Goal: Information Seeking & Learning: Learn about a topic

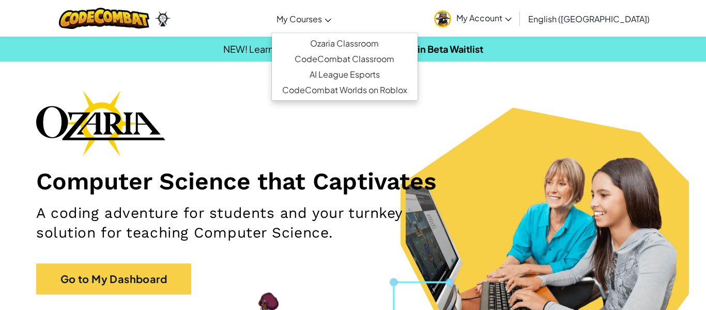
click at [336, 12] on link "My Courses" at bounding box center [303, 19] width 65 height 28
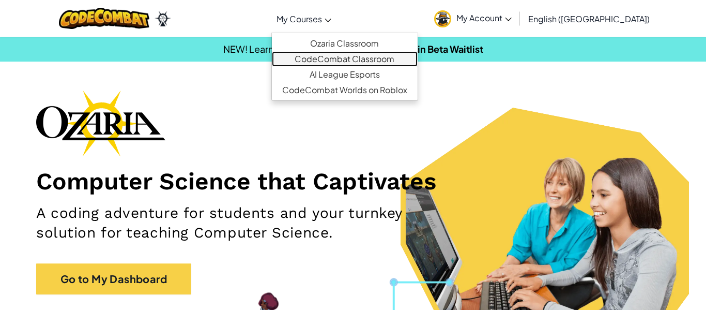
click at [347, 56] on link "CodeCombat Classroom" at bounding box center [345, 59] width 146 height 16
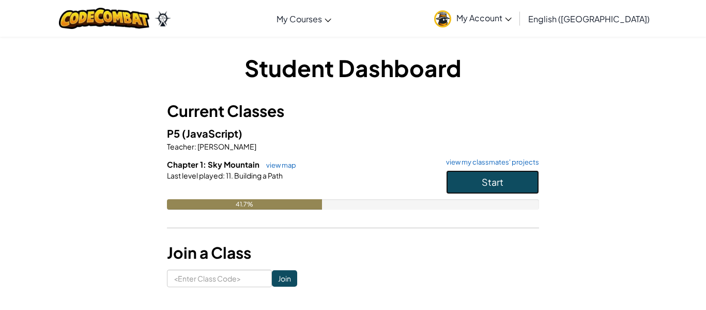
click at [482, 181] on span "Start" at bounding box center [493, 182] width 22 height 12
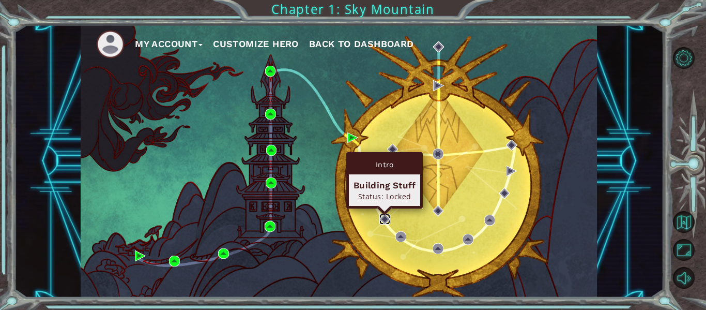
click at [383, 216] on img at bounding box center [384, 218] width 11 height 11
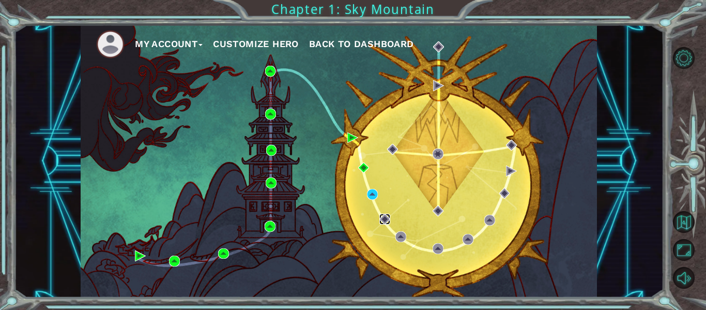
click at [388, 215] on img at bounding box center [384, 218] width 11 height 11
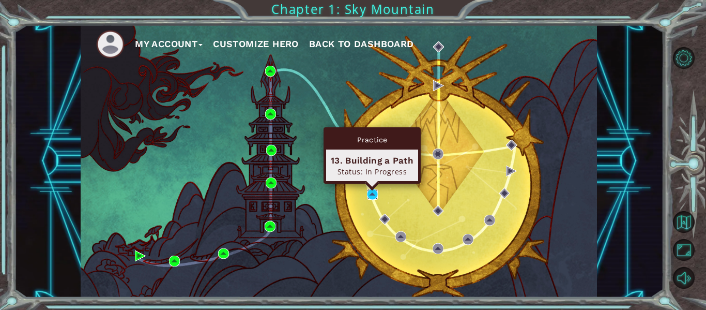
click at [369, 194] on img at bounding box center [372, 194] width 11 height 11
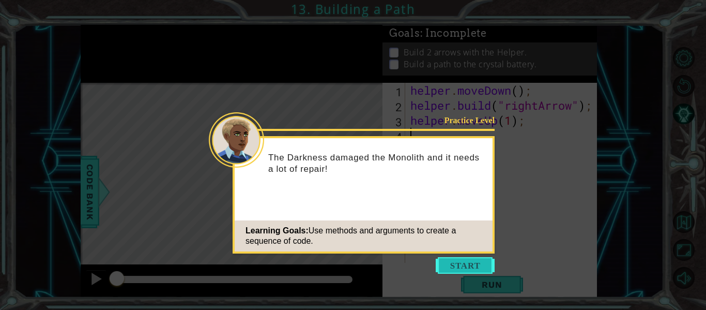
click at [468, 267] on button "Start" at bounding box center [465, 265] width 59 height 17
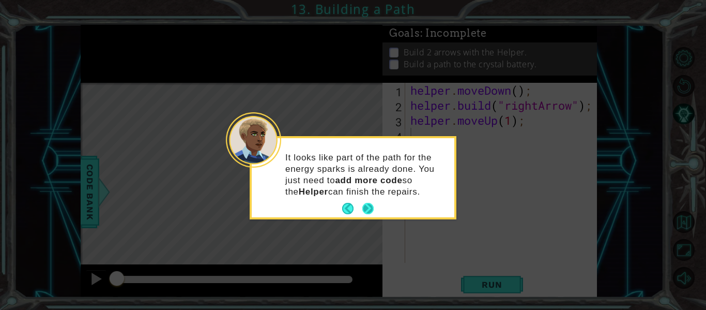
click at [370, 205] on button "Next" at bounding box center [367, 208] width 11 height 11
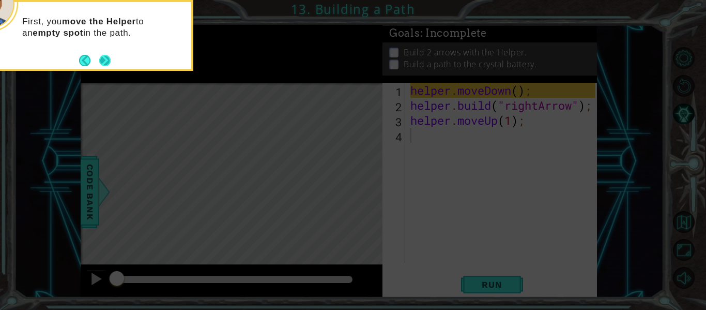
click at [100, 63] on button "Next" at bounding box center [104, 60] width 11 height 11
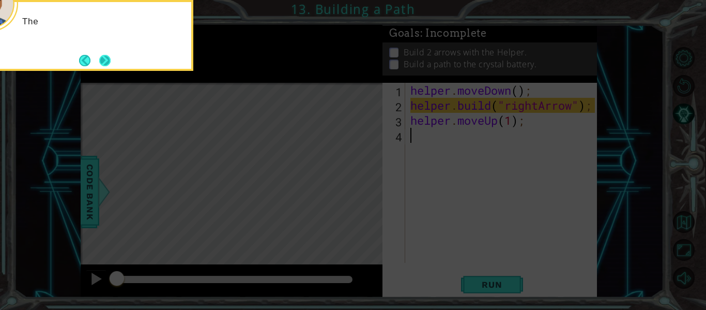
click at [103, 63] on button "Next" at bounding box center [104, 60] width 11 height 11
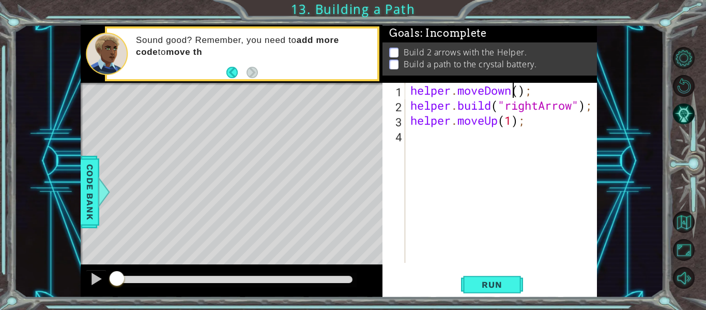
click at [516, 88] on div "helper . moveDown ( ) ; helper . build ( "rightArrow" ) ; helper . moveUp ( 1 )…" at bounding box center [504, 188] width 192 height 210
click at [535, 91] on div "helper . moveDown ( ) ; helper . build ( "rightArrow" ) ; helper . moveUp ( 1 )…" at bounding box center [504, 188] width 192 height 210
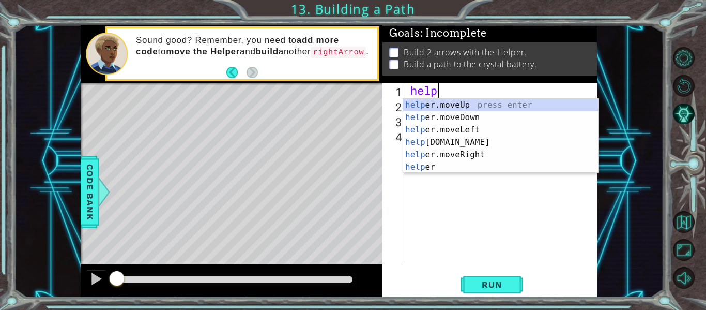
type textarea "h"
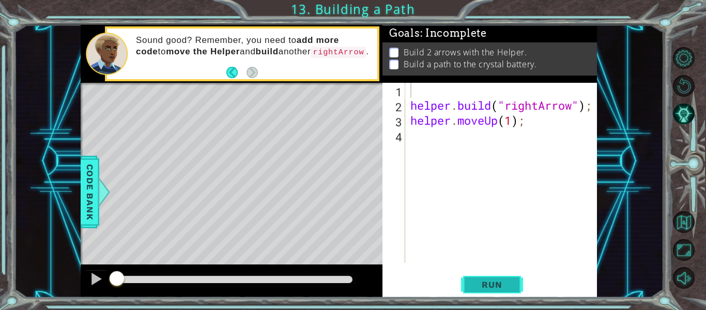
click at [487, 277] on button "Run" at bounding box center [492, 284] width 62 height 21
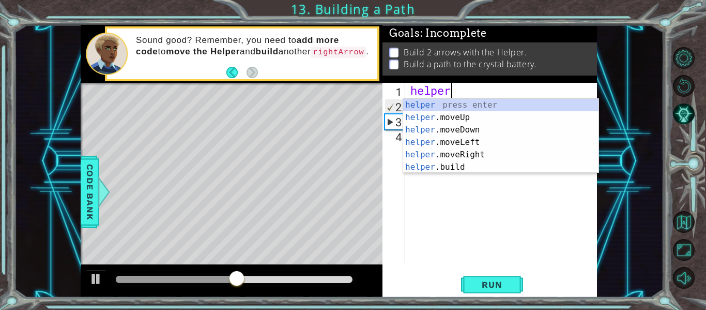
scroll to position [0, 2]
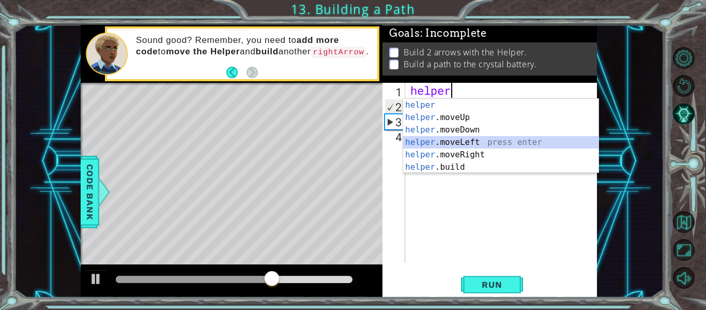
click at [437, 139] on div "helper press enter helper .moveUp press enter helper .moveDown press enter help…" at bounding box center [500, 148] width 195 height 99
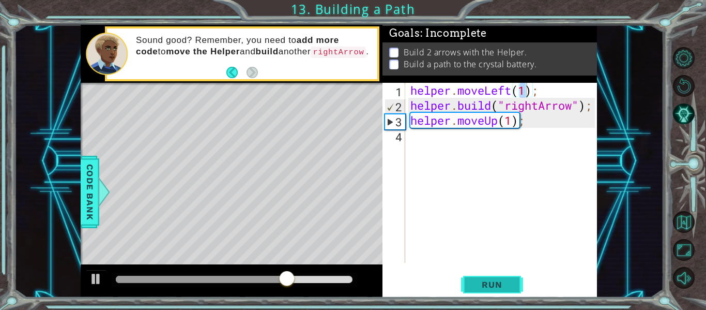
click at [482, 282] on span "Run" at bounding box center [491, 284] width 41 height 10
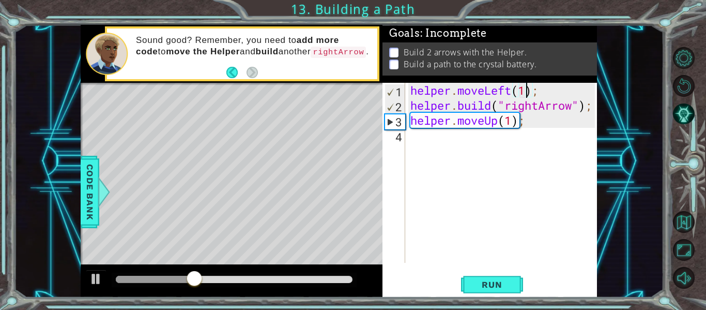
click at [548, 84] on div "helper . moveLeft ( 1 ) ; helper . build ( "rightArrow" ) ; helper . moveUp ( 1…" at bounding box center [504, 188] width 192 height 210
click at [514, 92] on div "helper . moveLeft ( 1 ) ; helper . build ( "rightArrow" ) ; helper . moveUp ( 1…" at bounding box center [504, 188] width 192 height 210
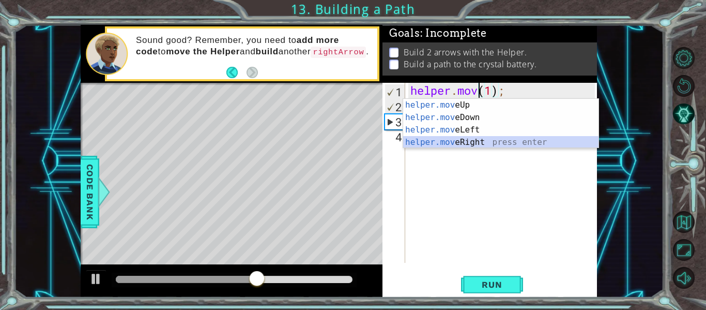
click at [509, 142] on div "helper.mov eUp press enter helper.mov eDown press enter helper.mov eLeft press …" at bounding box center [500, 136] width 195 height 74
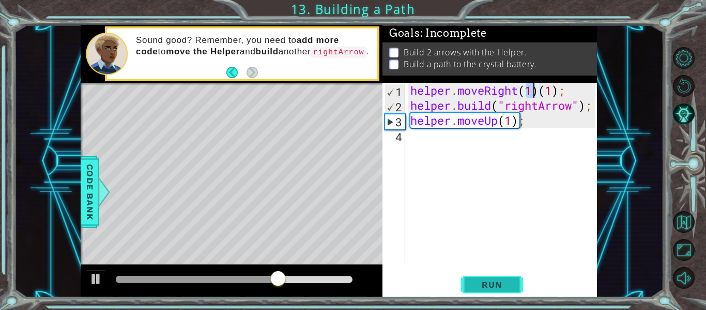
click at [488, 276] on button "Run" at bounding box center [492, 284] width 62 height 21
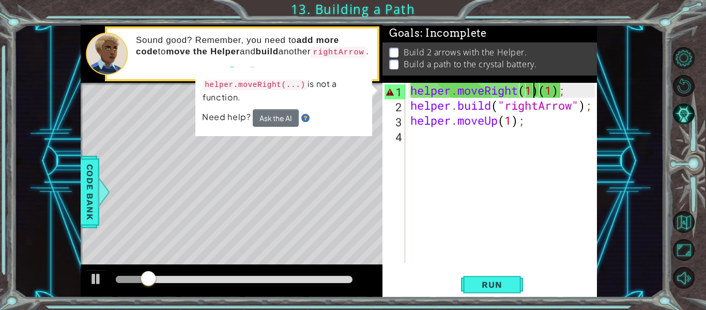
click at [575, 93] on div "helper . moveRight ( 1 ) ( 1 ) ; helper . build ( "rightArrow" ) ; helper . mov…" at bounding box center [504, 188] width 192 height 210
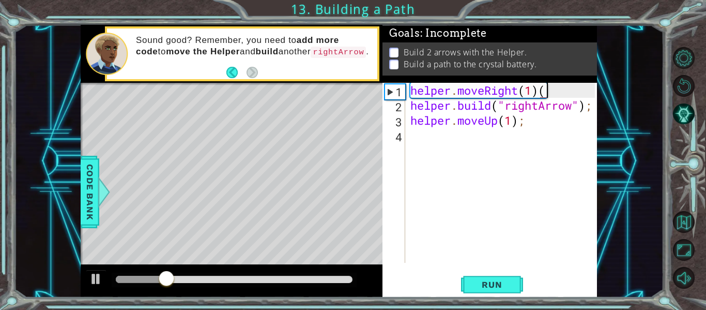
type textarea "helper.moveRight(1)"
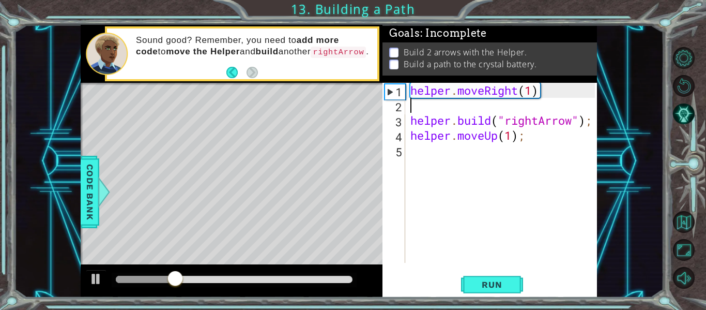
scroll to position [0, 0]
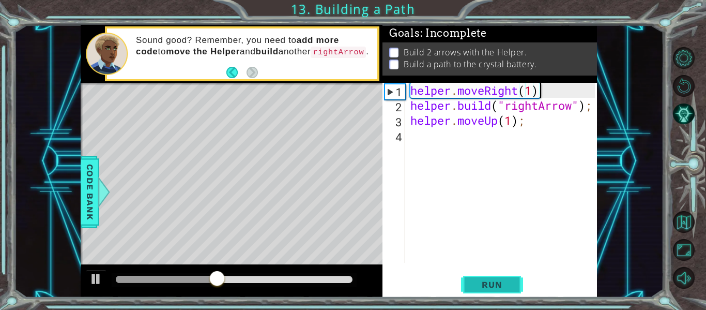
click at [495, 280] on span "Run" at bounding box center [491, 284] width 41 height 10
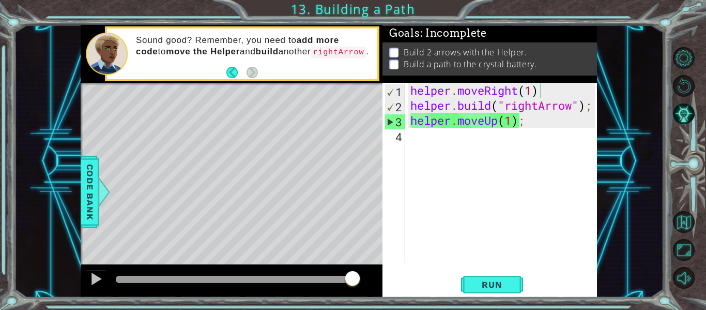
click at [485, 270] on div "helper.moveRight(1) 1 2 3 4 helper . moveRight ( 1 ) helper . build ( "rightArr…" at bounding box center [490, 190] width 215 height 215
click at [480, 278] on button "Run" at bounding box center [492, 284] width 62 height 21
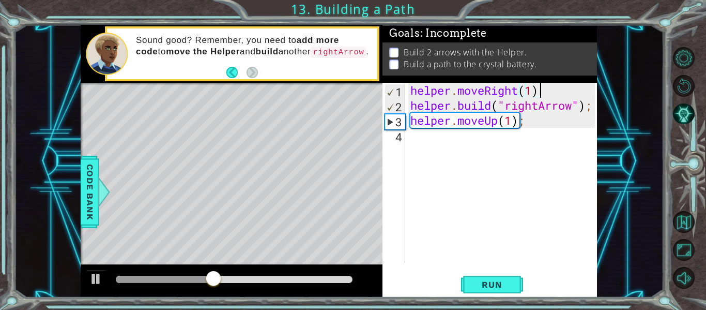
click at [516, 95] on div "helper . moveRight ( 1 ) helper . build ( "rightArrow" ) ; helper . moveUp ( 1 …" at bounding box center [504, 188] width 192 height 210
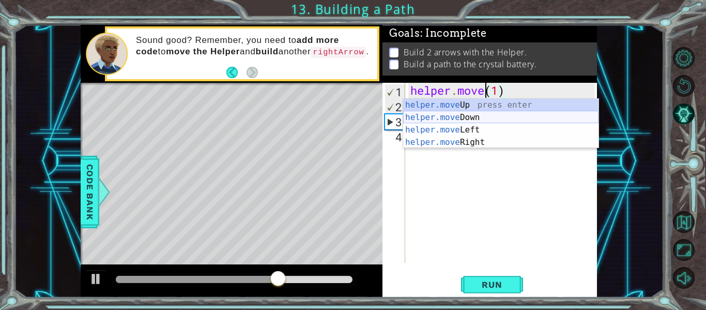
click at [468, 119] on div "helper.move Up press enter helper.move Down press enter helper.move Left press …" at bounding box center [500, 136] width 195 height 74
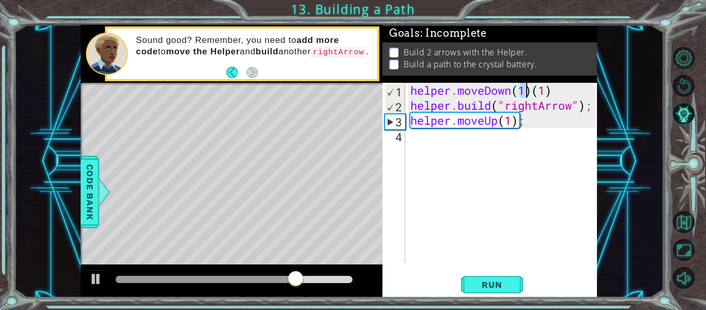
click at [562, 86] on div "helper . moveDown ( 1 ) ( 1 ) helper . build ( "rightArrow" ) ; helper . moveUp…" at bounding box center [504, 188] width 192 height 210
type textarea "helper.moveDown(1)"
click at [480, 286] on span "Run" at bounding box center [491, 284] width 41 height 10
click at [499, 129] on div "helper . moveDown ( 1 ) helper . build ( "rightArrow" ) ; helper . moveUp ( 1 )…" at bounding box center [504, 188] width 192 height 210
click at [496, 121] on div "helper . moveDown ( 1 ) helper . build ( "rightArrow" ) ; helper . moveUp ( 1 )…" at bounding box center [504, 188] width 192 height 210
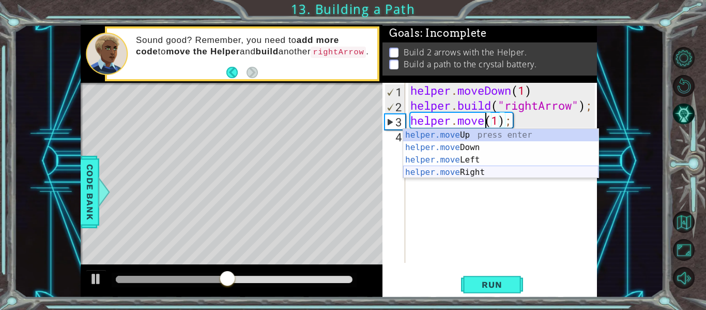
click at [460, 175] on div "helper.move Up press enter helper.move Down press enter helper.move Left press …" at bounding box center [500, 166] width 195 height 74
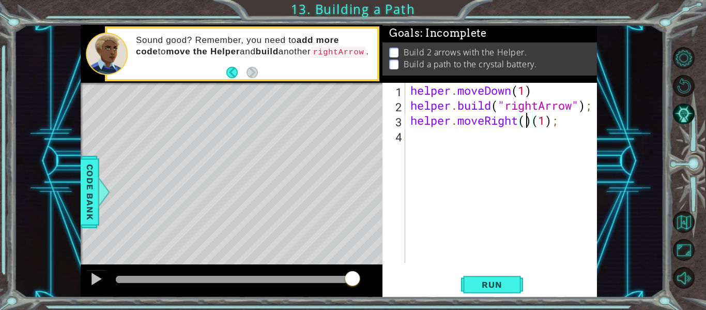
scroll to position [0, 6]
click at [569, 123] on div "helper . moveDown ( 1 ) helper . build ( "rightArrow" ) ; helper . moveRight ( …" at bounding box center [504, 188] width 192 height 210
type textarea "helper.moveRight(4)"
click at [483, 281] on span "Run" at bounding box center [491, 284] width 41 height 10
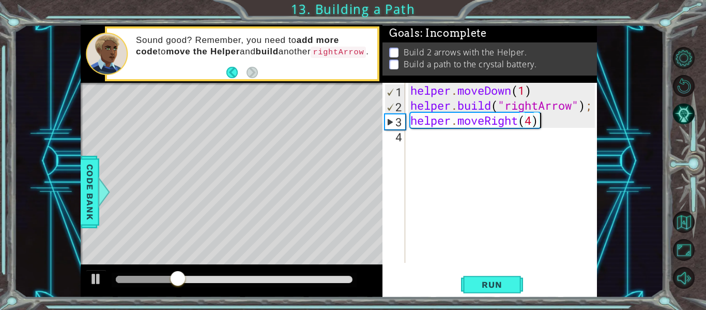
click at [429, 151] on div "helper . moveDown ( 1 ) helper . build ( "rightArrow" ) ; helper . moveRight ( …" at bounding box center [504, 188] width 192 height 210
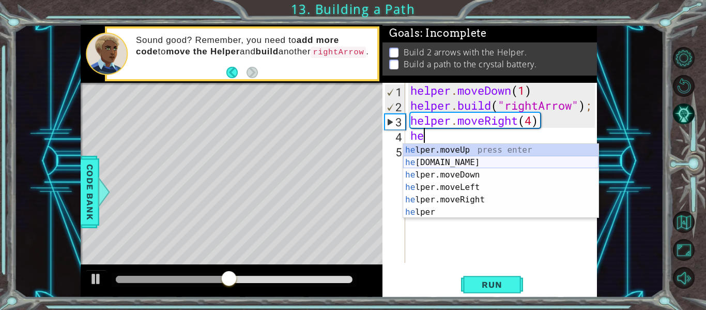
click at [445, 163] on div "he lper.moveUp press enter he [DOMAIN_NAME] press enter he lper.moveDown press …" at bounding box center [500, 193] width 195 height 99
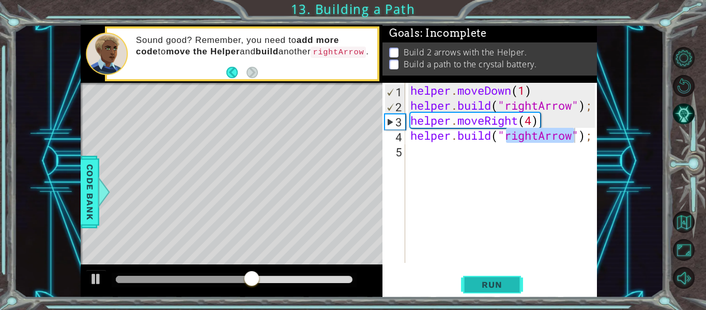
click at [497, 278] on button "Run" at bounding box center [492, 284] width 62 height 21
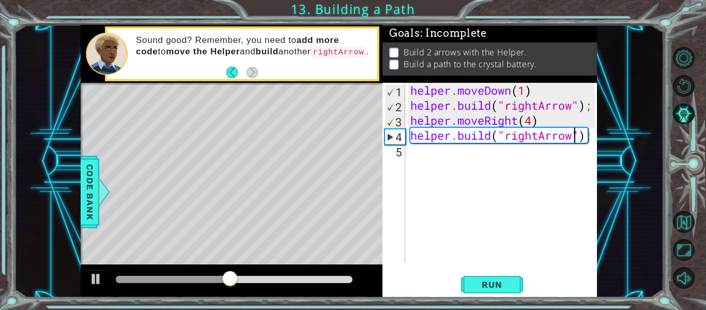
click at [539, 127] on div "helper . moveDown ( 1 ) helper . build ( "rightArrow" ) ; helper . moveRight ( …" at bounding box center [504, 188] width 192 height 210
click at [534, 125] on div "helper . moveDown ( 1 ) helper . build ( "rightArrow" ) ; helper . moveRight ( …" at bounding box center [504, 188] width 192 height 210
type textarea "helper.moveRight(3)"
click at [485, 283] on span "Run" at bounding box center [491, 284] width 41 height 10
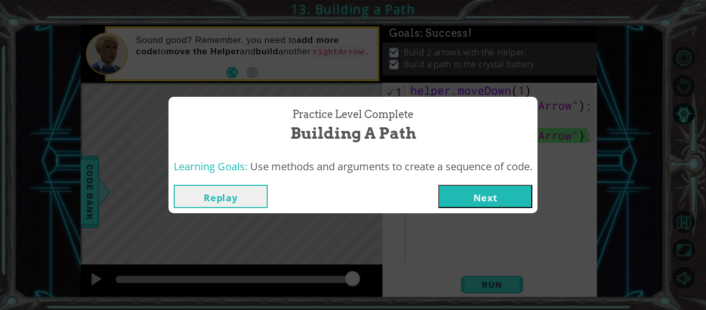
click at [471, 197] on button "Next" at bounding box center [485, 196] width 94 height 23
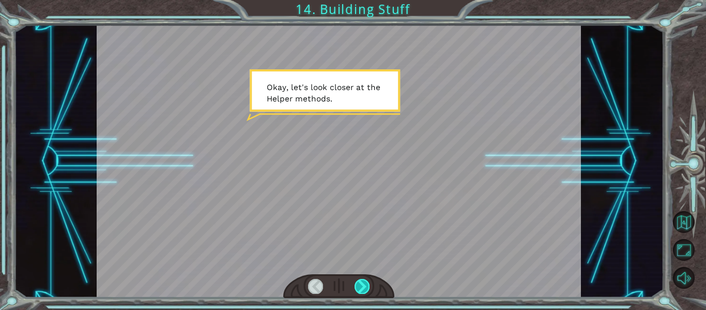
click at [355, 283] on div at bounding box center [362, 286] width 15 height 14
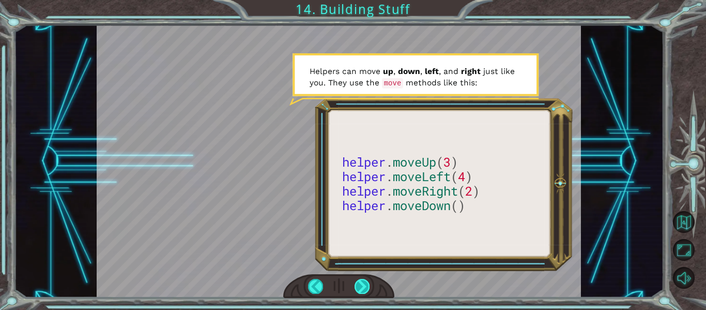
click at [360, 286] on div at bounding box center [362, 286] width 15 height 14
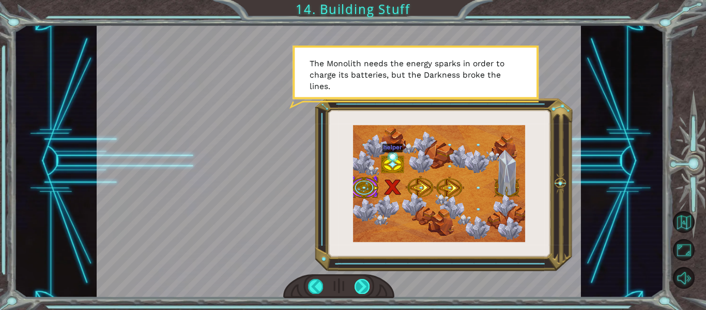
click at [362, 284] on div at bounding box center [362, 286] width 15 height 14
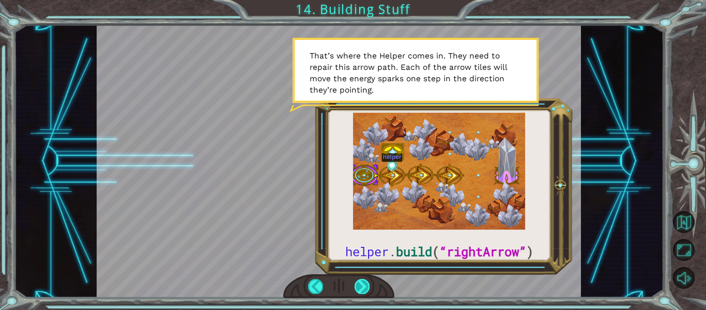
click at [362, 284] on div at bounding box center [362, 286] width 15 height 14
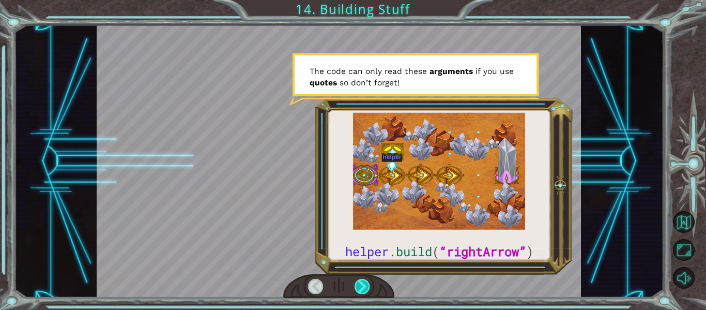
click at [363, 284] on div at bounding box center [362, 286] width 15 height 14
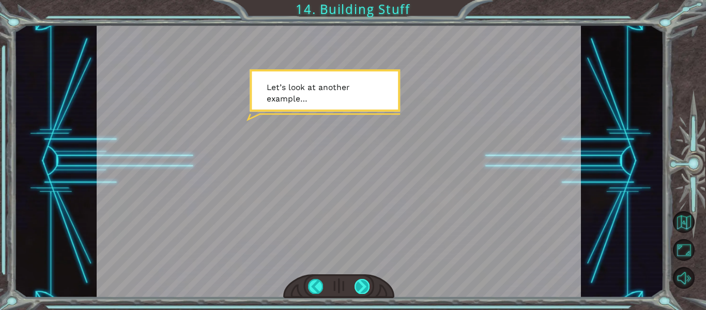
click at [361, 283] on div at bounding box center [362, 286] width 15 height 14
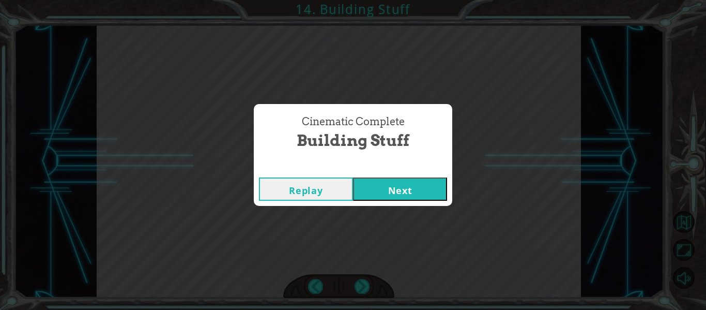
click at [394, 196] on button "Next" at bounding box center [400, 188] width 94 height 23
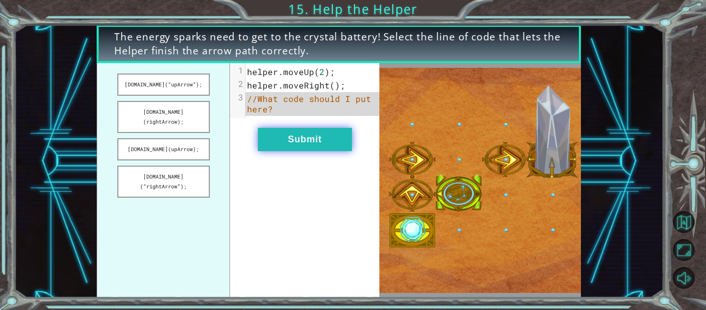
click at [326, 130] on button "Submit" at bounding box center [305, 139] width 94 height 23
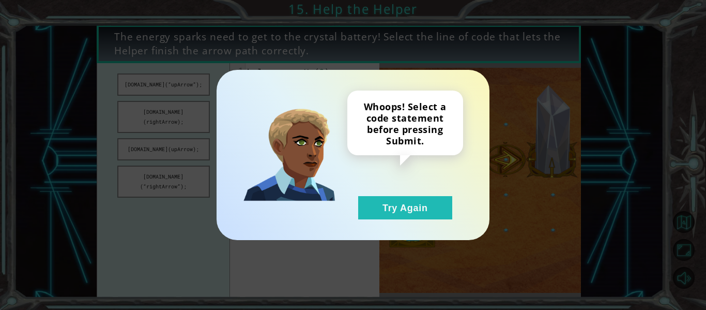
click at [175, 208] on div "Whoops! Select a code statement before pressing Submit. Try Again" at bounding box center [353, 155] width 706 height 310
click at [383, 205] on button "Try Again" at bounding box center [405, 207] width 94 height 23
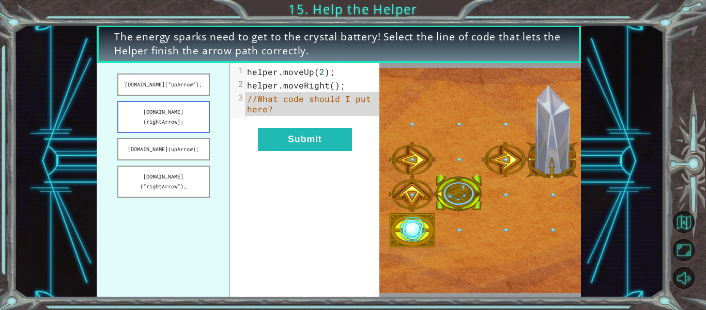
drag, startPoint x: 173, startPoint y: 116, endPoint x: 190, endPoint y: 101, distance: 22.4
click at [190, 101] on button "[DOMAIN_NAME](rightArrow);" at bounding box center [163, 117] width 93 height 32
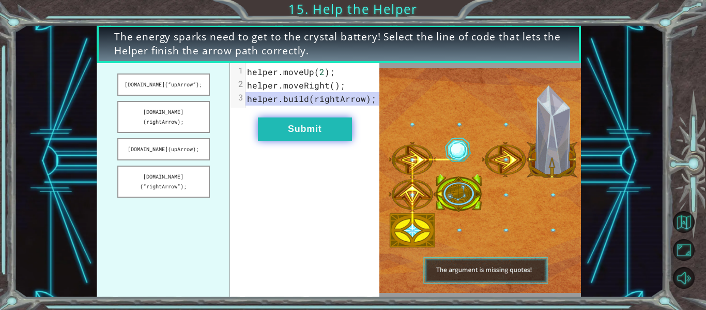
click at [293, 131] on button "Submit" at bounding box center [305, 128] width 94 height 23
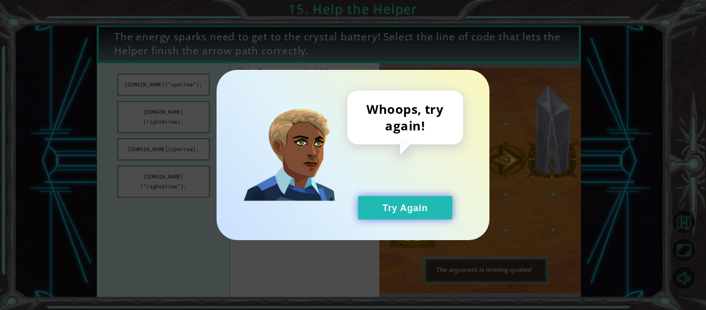
click at [360, 200] on button "Try Again" at bounding box center [405, 207] width 94 height 23
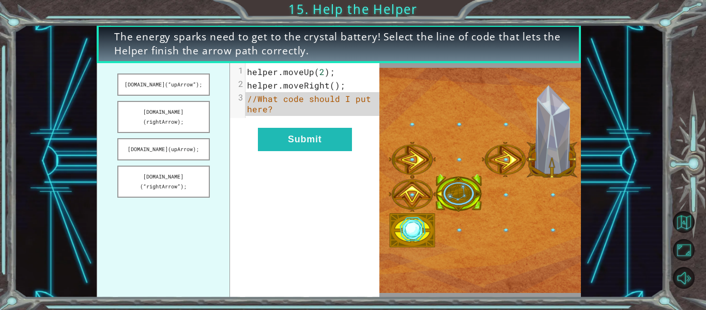
click at [287, 102] on span "//What code should I put here?" at bounding box center [311, 103] width 129 height 21
click at [142, 166] on button "[DOMAIN_NAME](“rightArrow”);" at bounding box center [163, 181] width 93 height 32
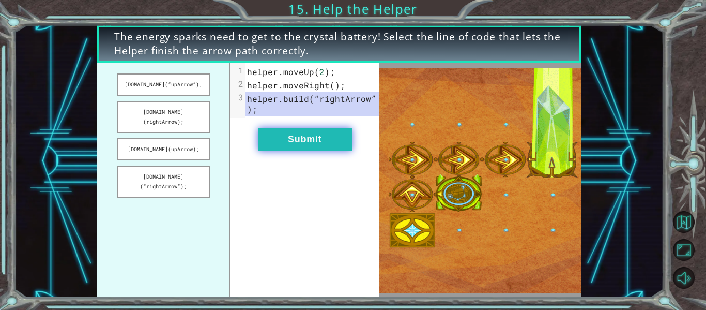
click at [278, 141] on button "Submit" at bounding box center [305, 139] width 94 height 23
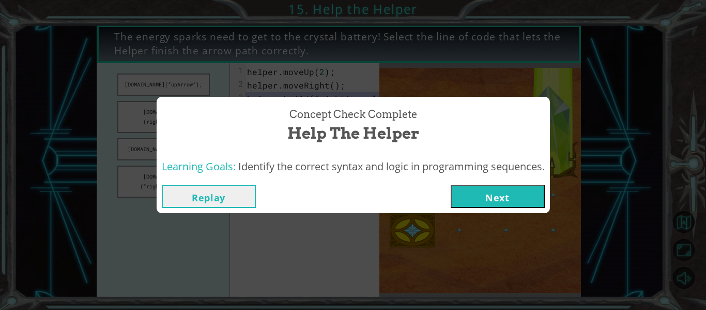
click at [474, 197] on button "Next" at bounding box center [498, 196] width 94 height 23
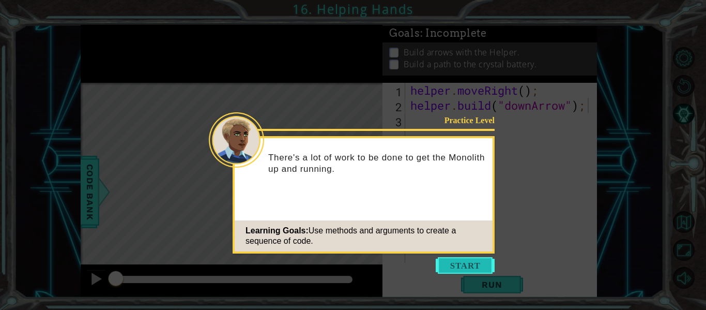
click at [453, 260] on button "Start" at bounding box center [465, 265] width 59 height 17
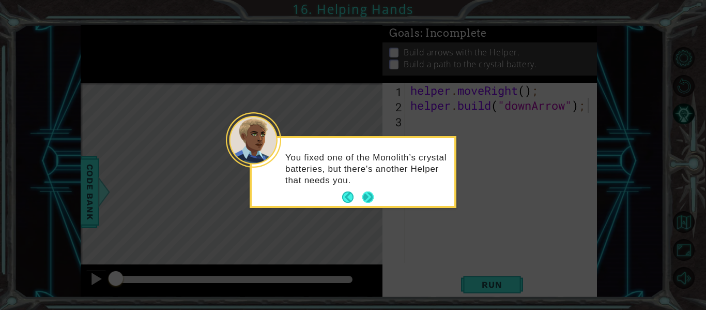
click at [374, 191] on button "Next" at bounding box center [367, 196] width 11 height 11
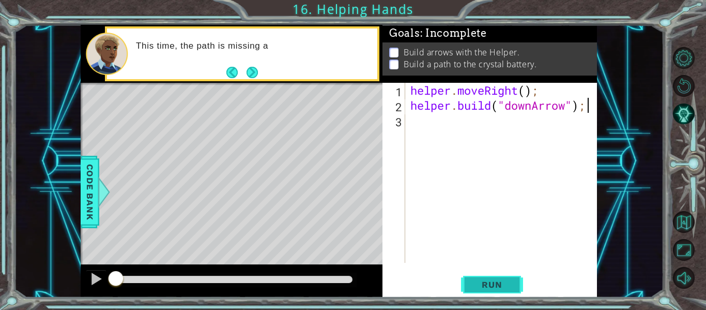
click at [504, 283] on span "Run" at bounding box center [491, 284] width 41 height 10
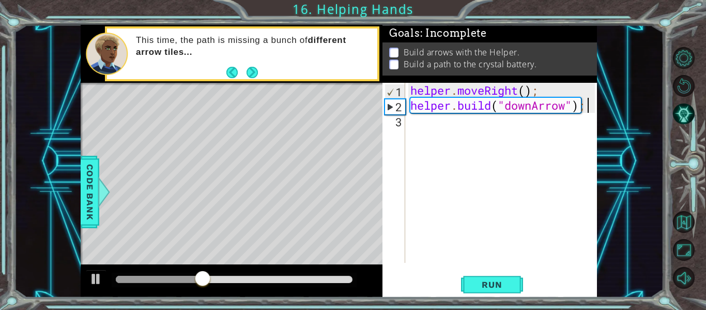
click at [419, 121] on div "helper . moveRight ( ) ; helper . build ( "downArrow" ) ;" at bounding box center [504, 188] width 192 height 210
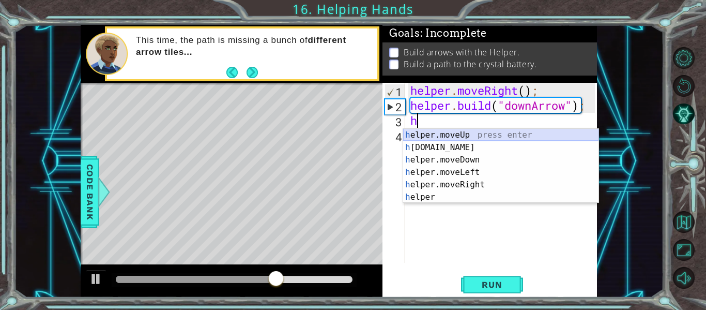
click at [467, 137] on div "h elper.moveUp press enter h [DOMAIN_NAME] press enter h elper.moveDown press e…" at bounding box center [500, 178] width 195 height 99
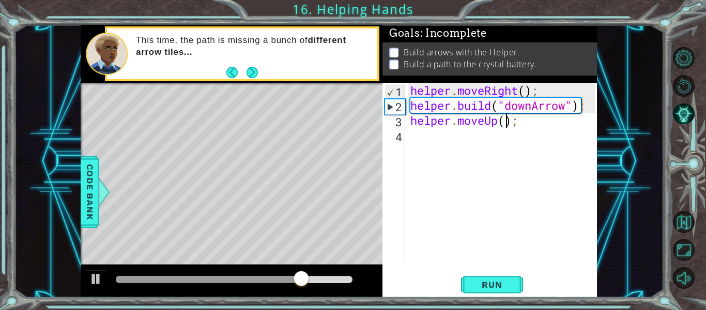
type textarea "helper.moveUp(2);"
click at [475, 281] on span "Run" at bounding box center [491, 284] width 41 height 10
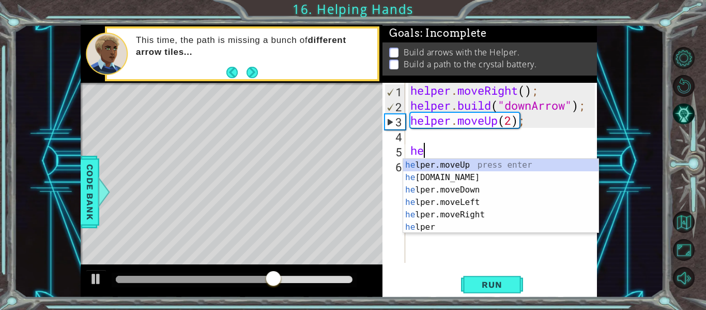
click at [588, 106] on div "helper . moveRight ( ) ; helper . build ( "downArrow" ) ; helper . moveUp ( 2 )…" at bounding box center [504, 188] width 192 height 210
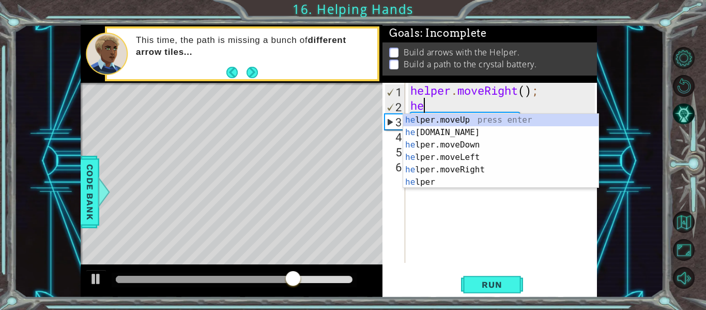
type textarea "h"
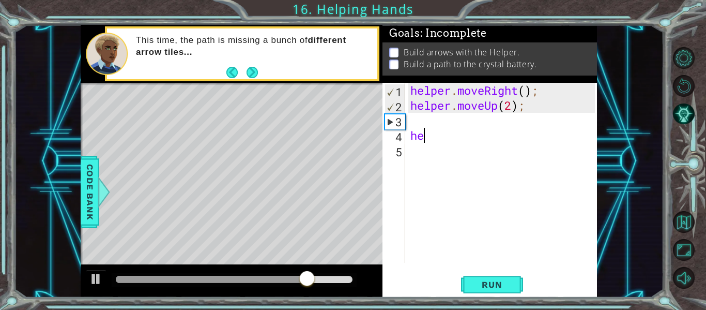
click at [424, 137] on div "helper . moveRight ( ) ; helper . moveUp ( 2 ) ; he" at bounding box center [504, 188] width 192 height 210
type textarea "h"
click at [412, 117] on div "helper . moveRight ( ) ; helper . moveUp ( 2 ) ;" at bounding box center [504, 188] width 192 height 210
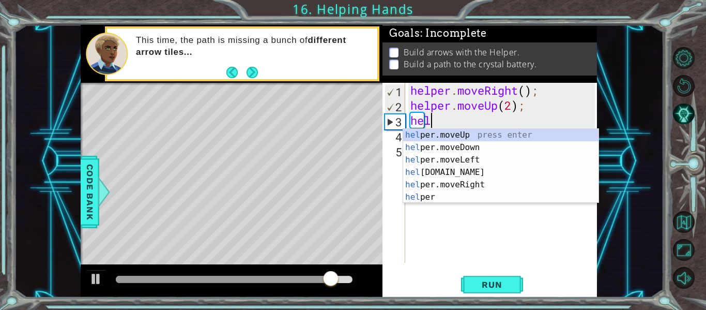
scroll to position [0, 1]
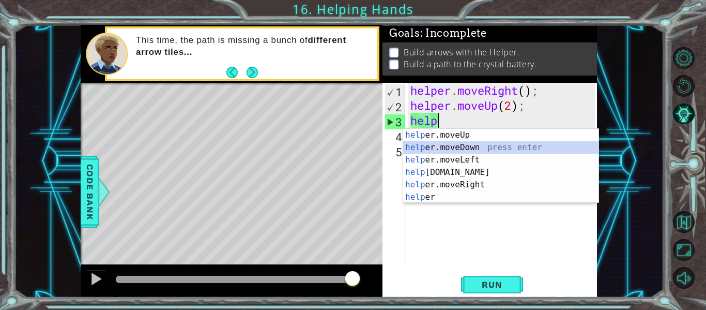
click at [436, 151] on div "help er.moveUp press enter help er.moveDown press enter help er.moveLeft press …" at bounding box center [500, 178] width 195 height 99
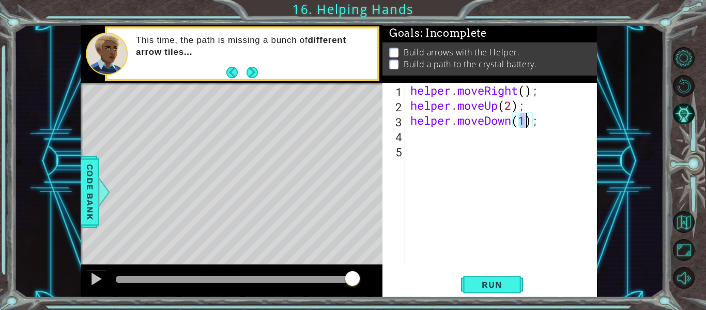
type textarea "helper.moveDown(1);"
click at [459, 281] on div "Run" at bounding box center [492, 284] width 215 height 21
click at [461, 282] on button "Run" at bounding box center [492, 284] width 62 height 21
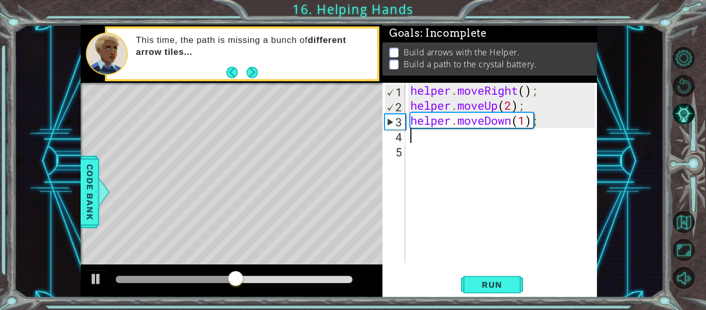
click at [412, 141] on div "helper . moveRight ( ) ; helper . moveUp ( 2 ) ; helper . moveDown ( 1 ) ;" at bounding box center [504, 188] width 192 height 210
click at [514, 123] on div "helper . moveRight ( ) ; helper . moveUp ( 2 ) ; helper . moveDown ( 1 ) ;" at bounding box center [504, 188] width 192 height 210
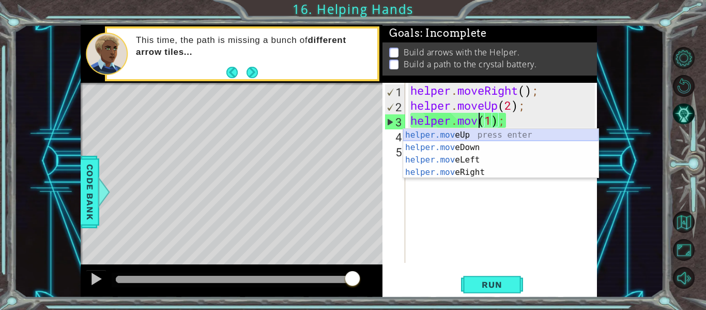
click at [485, 134] on div "helper.mov eUp press enter helper.mov eDown press enter helper.mov eLeft press …" at bounding box center [500, 166] width 195 height 74
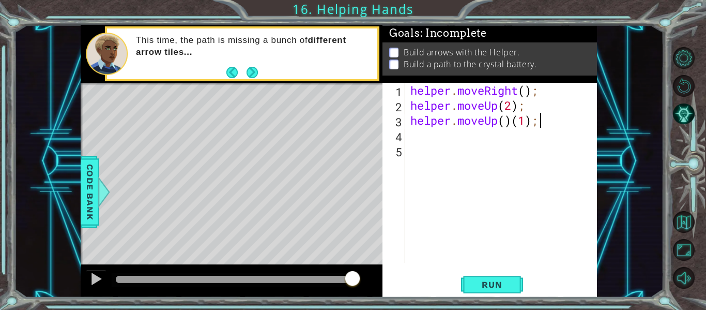
click at [542, 123] on div "helper . moveRight ( ) ; helper . moveUp ( 2 ) ; helper . moveUp ( ) ( 1 ) ;" at bounding box center [504, 188] width 192 height 210
click at [507, 127] on div "helper . moveRight ( ) ; helper . moveUp ( 2 ) ; helper . moveUp ( )" at bounding box center [504, 188] width 192 height 210
type textarea "helper.moveUp(2)"
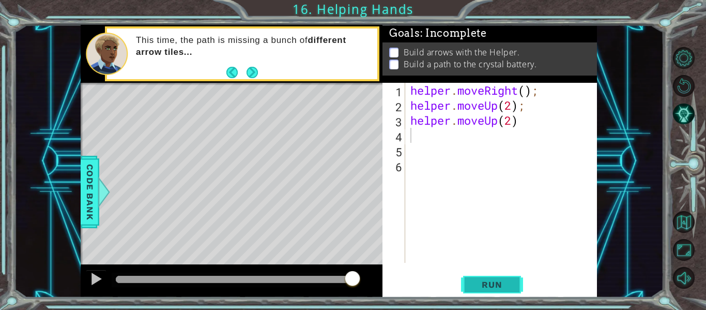
click at [487, 274] on button "Run" at bounding box center [492, 284] width 62 height 21
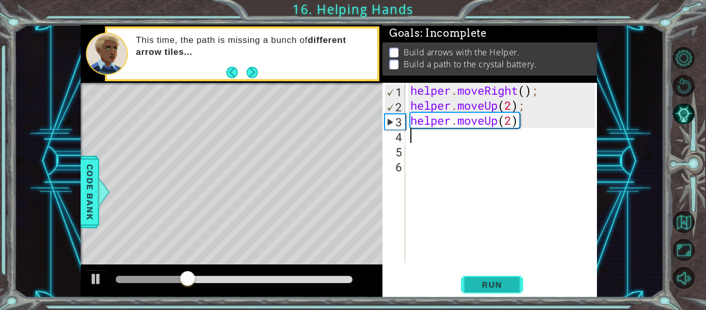
click at [487, 274] on button "Run" at bounding box center [492, 284] width 62 height 21
click at [516, 121] on div "helper . moveRight ( ) ; helper . moveUp ( 2 ) ; helper . moveUp ( 2 )" at bounding box center [504, 188] width 192 height 210
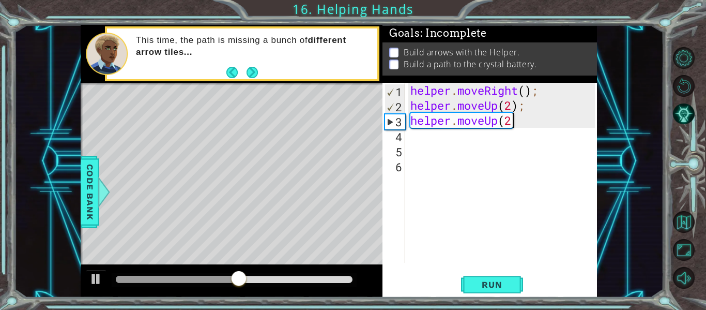
scroll to position [0, 4]
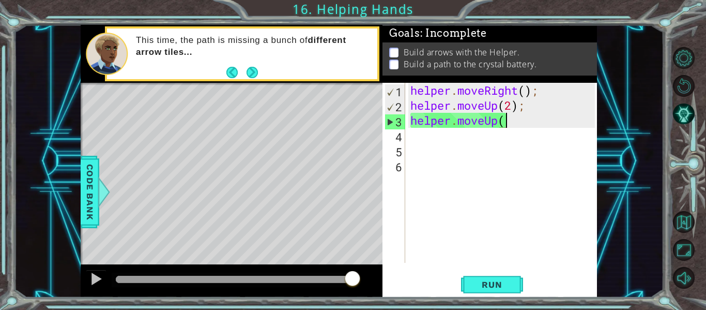
click at [517, 93] on div "helper . moveRight ( ) ; helper . moveUp ( 2 ) ; helper . moveUp (" at bounding box center [504, 188] width 192 height 210
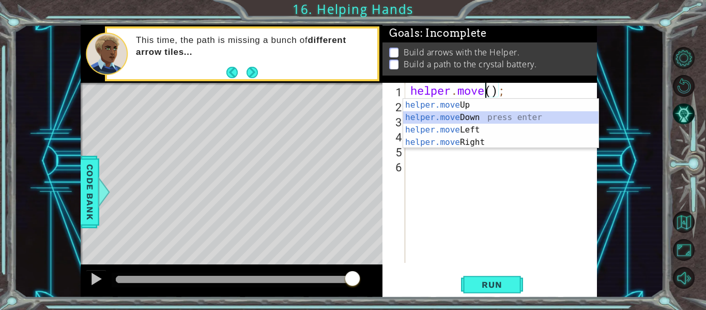
click at [477, 117] on div "helper.move Up press enter helper.move Down press enter helper.move Left press …" at bounding box center [500, 136] width 195 height 74
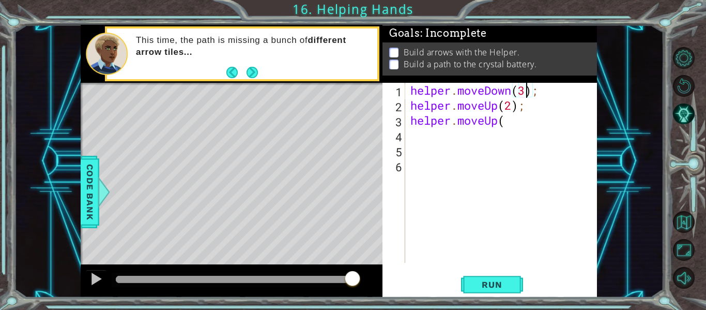
scroll to position [0, 5]
click at [498, 106] on div "helper . moveDown ( 3 ) ; helper . moveUp ( 2 ) ; helper . moveUp (" at bounding box center [504, 188] width 192 height 210
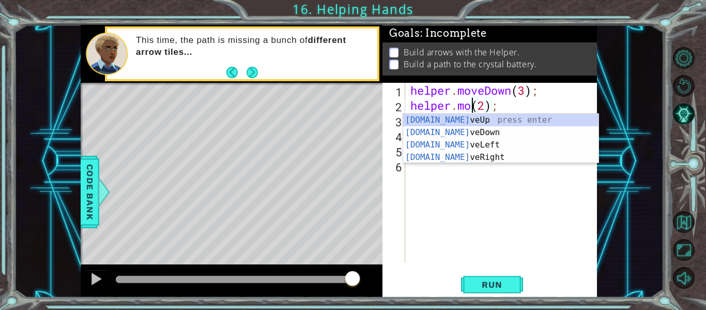
scroll to position [0, 3]
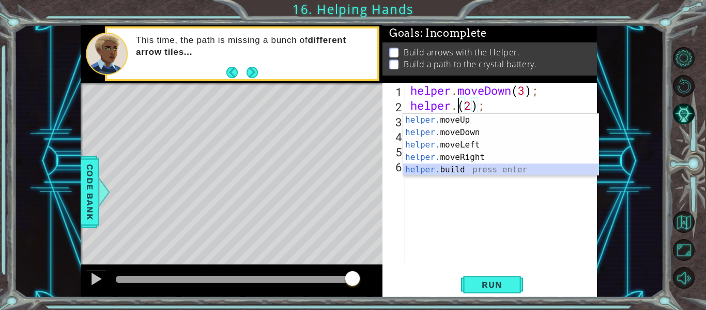
click at [460, 170] on div "helper. moveUp press enter helper. moveDown press enter helper. moveLeft press …" at bounding box center [500, 157] width 195 height 87
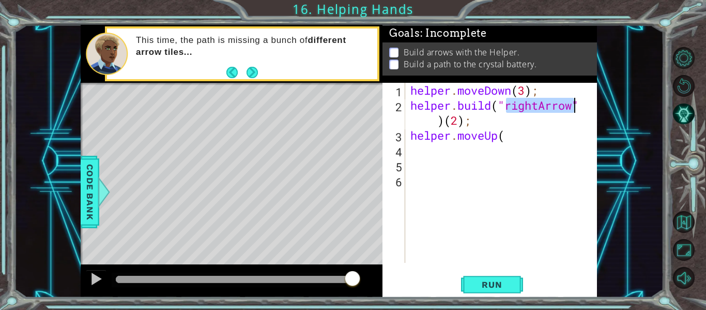
click at [536, 105] on div "helper . moveDown ( 3 ) ; helper . build ( "rightArrow" ) ( 2 ) ; helper . move…" at bounding box center [501, 173] width 187 height 180
click at [541, 101] on div "helper . moveDown ( 3 ) ; helper . build ( "rightArrow" ) ( 2 ) ; helper . move…" at bounding box center [504, 188] width 192 height 210
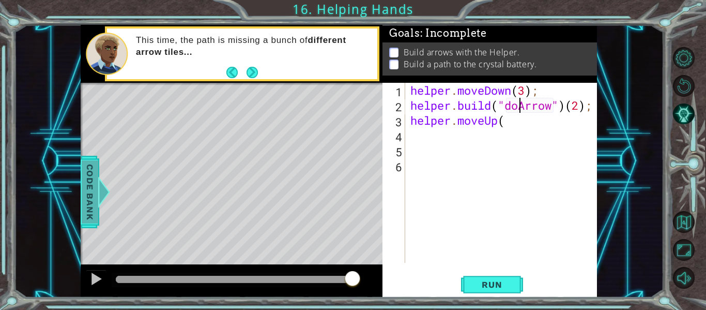
type textarea "[DOMAIN_NAME]("doArrow")(2);"
click at [98, 203] on div at bounding box center [104, 191] width 13 height 31
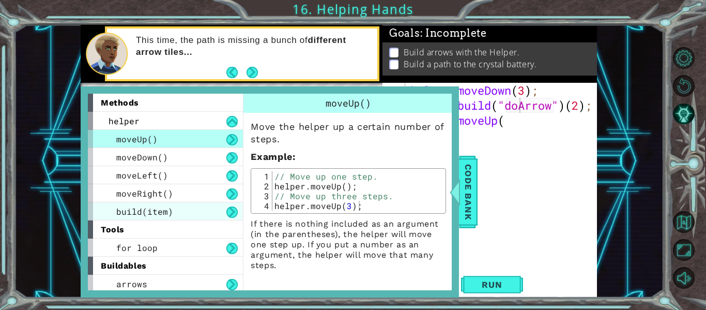
click at [177, 213] on div "build(item)" at bounding box center [165, 211] width 155 height 18
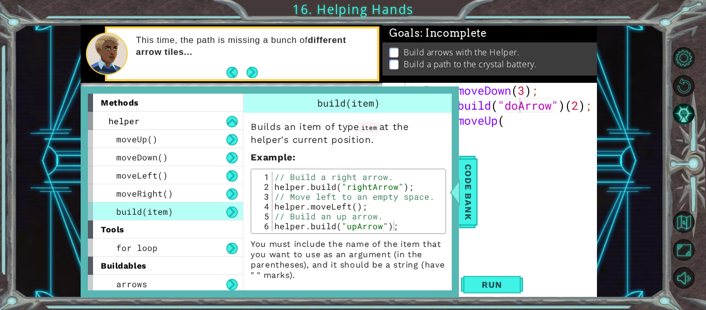
scroll to position [6, 0]
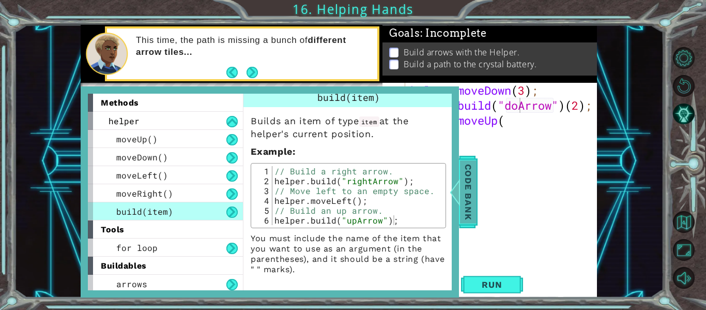
click at [470, 171] on span "Code Bank" at bounding box center [468, 191] width 17 height 63
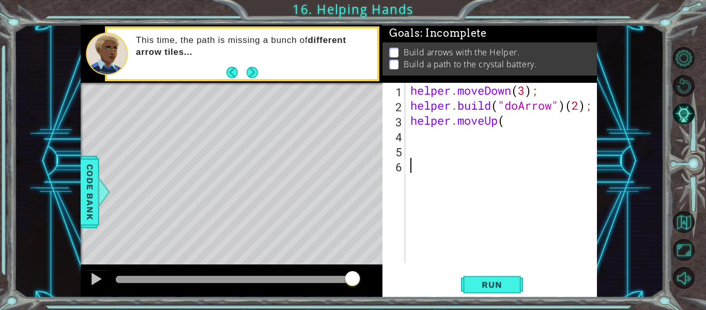
scroll to position [0, 0]
click at [470, 171] on div "helper . moveDown ( 3 ) ; helper . build ( "doArrow" ) ( 2 ) ; helper . moveUp (" at bounding box center [504, 188] width 192 height 210
click at [520, 108] on div "helper . moveDown ( 3 ) ; helper . build ( "doArrow" ) ( 2 ) ; helper . moveUp (" at bounding box center [504, 188] width 192 height 210
click at [593, 106] on div "helper . moveDown ( 3 ) ; helper . build ( "doArrow" ) ( 2 ) ; helper . moveUp (" at bounding box center [504, 188] width 192 height 210
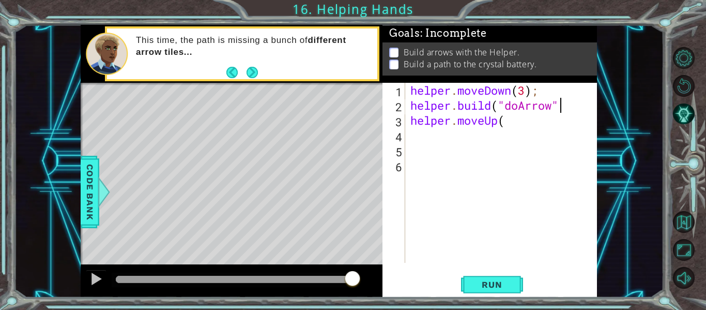
scroll to position [0, 7]
click at [517, 106] on div "helper . moveDown ( 3 ) ; helper . build ( "doArrow" ) helper . moveUp (" at bounding box center [504, 188] width 192 height 210
click at [519, 108] on div "helper . moveDown ( 3 ) ; helper . build ( "doArrow" ) helper . moveUp (" at bounding box center [504, 188] width 192 height 210
type textarea "[DOMAIN_NAME]("doArrow")"
